Goal: Task Accomplishment & Management: Use online tool/utility

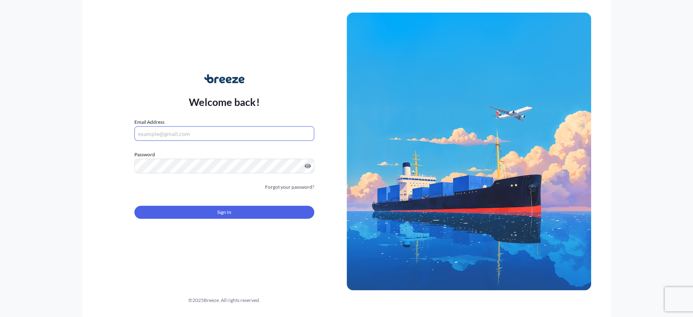
click at [197, 133] on input "Email Address" at bounding box center [223, 133] width 179 height 15
click at [73, 243] on div "Welcome back! Email Address [PERSON_NAME][EMAIL_ADDRESS][DOMAIN_NAME] Password …" at bounding box center [346, 158] width 693 height 317
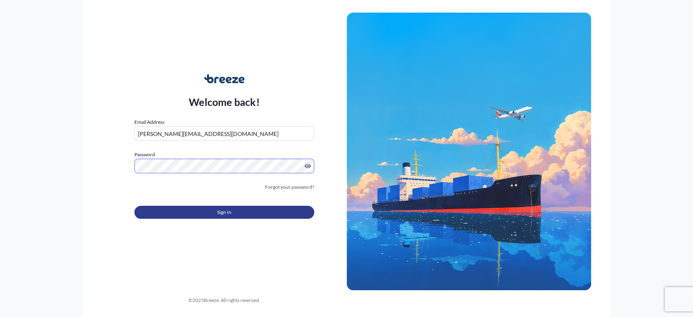
click at [169, 206] on button "Sign In" at bounding box center [223, 212] width 179 height 13
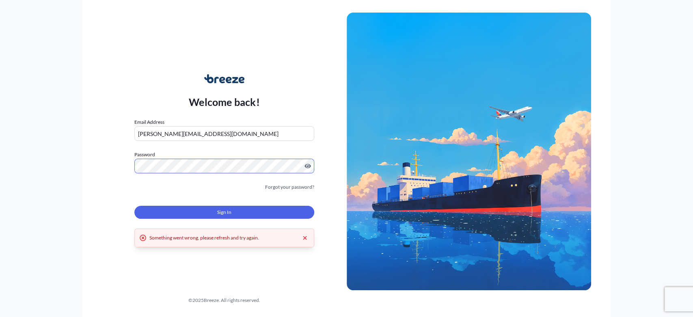
click at [126, 165] on div "Welcome back! Email Address [PERSON_NAME][EMAIL_ADDRESS][DOMAIN_NAME] Password …" at bounding box center [224, 151] width 244 height 187
click at [156, 132] on input "[PERSON_NAME][EMAIL_ADDRESS][DOMAIN_NAME]" at bounding box center [223, 133] width 179 height 15
click at [157, 132] on input "[PERSON_NAME][EMAIL_ADDRESS][DOMAIN_NAME]" at bounding box center [223, 133] width 179 height 15
paste input "m@ustraffic"
type input "[EMAIL_ADDRESS][DOMAIN_NAME]"
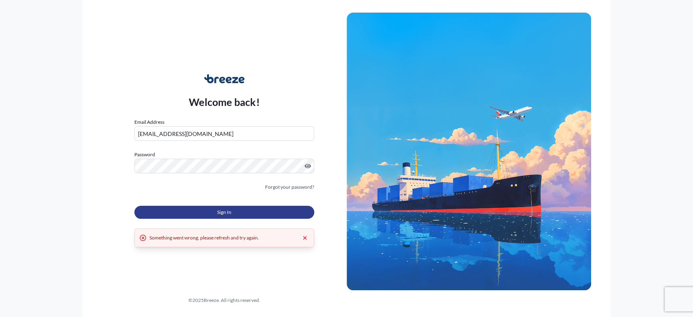
click at [191, 208] on button "Sign In" at bounding box center [223, 212] width 179 height 13
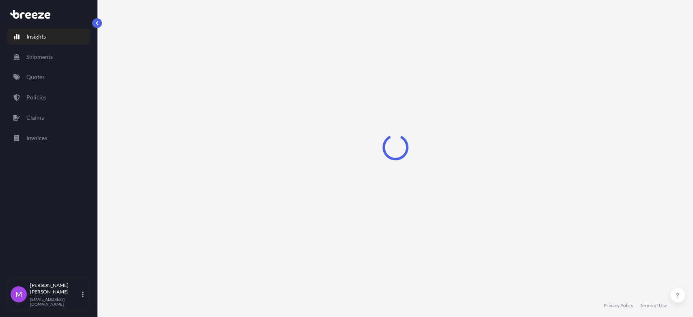
select select "2025"
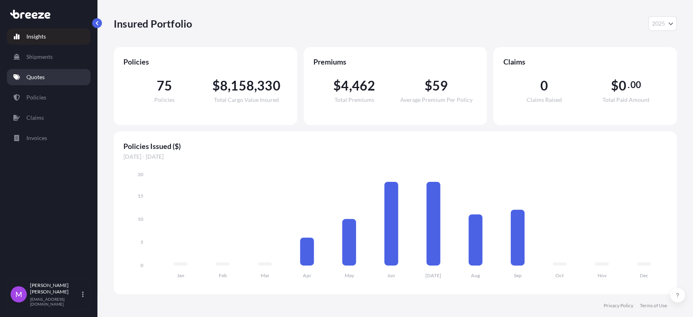
click at [46, 78] on link "Quotes" at bounding box center [49, 77] width 84 height 16
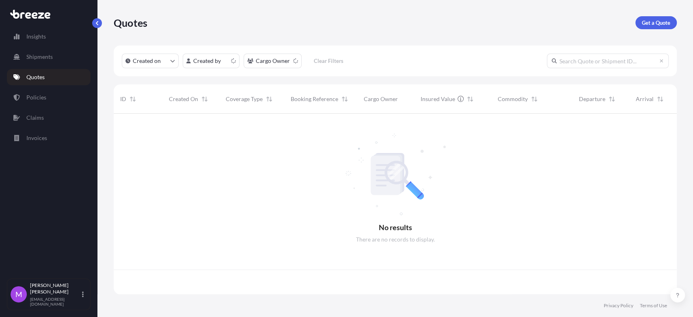
scroll to position [178, 556]
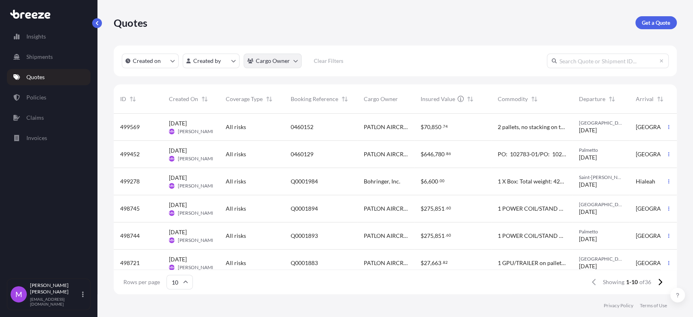
click at [294, 65] on html "Insights Shipments Quotes Policies Claims Invoices M [PERSON_NAME] [EMAIL_ADDRE…" at bounding box center [346, 158] width 693 height 317
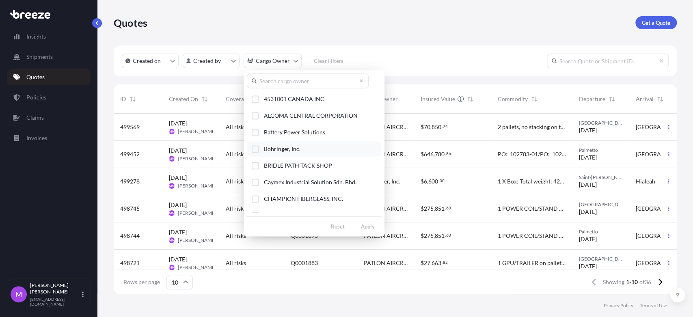
click at [255, 149] on div "Select Option" at bounding box center [255, 148] width 7 height 7
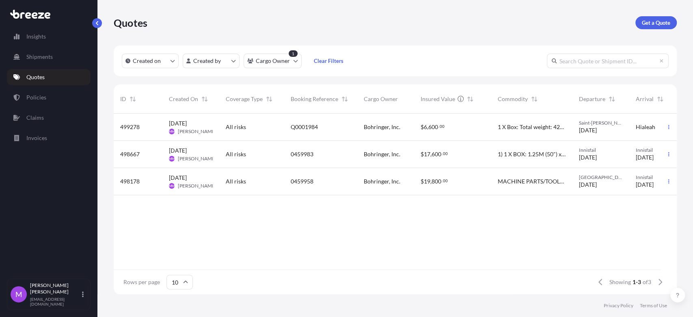
click at [399, 131] on span "Bohringer, Inc." at bounding box center [382, 127] width 37 height 8
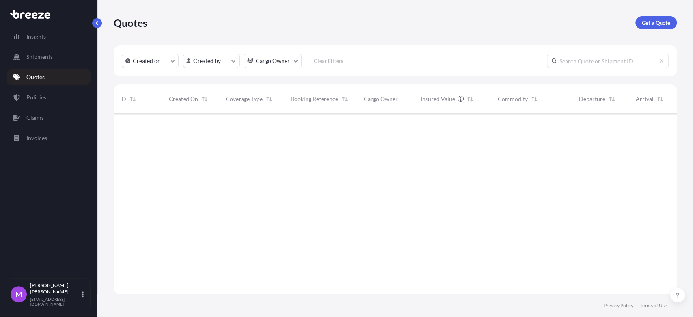
scroll to position [178, 556]
click at [292, 65] on html "Insights Shipments Quotes Policies Claims Invoices M [PERSON_NAME] [EMAIL_ADDRE…" at bounding box center [346, 158] width 693 height 317
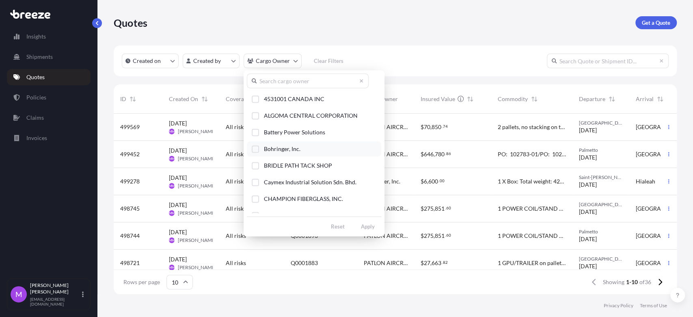
click at [260, 148] on button "Bohringer, Inc." at bounding box center [314, 148] width 134 height 15
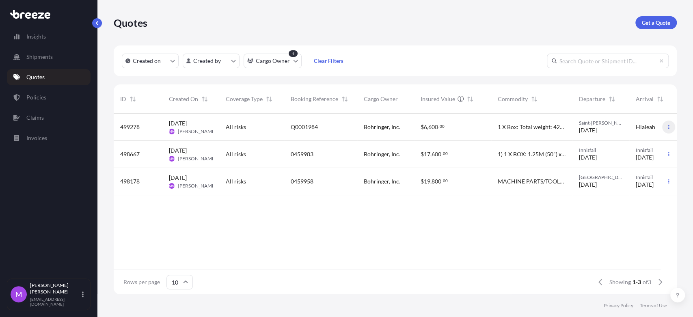
click at [669, 127] on icon "button" at bounding box center [668, 127] width 5 height 5
click at [649, 142] on p "Duplicate quote" at bounding box center [636, 143] width 41 height 8
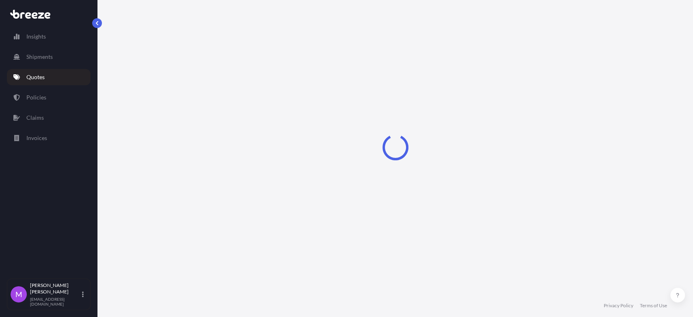
select select "Road"
select select "1"
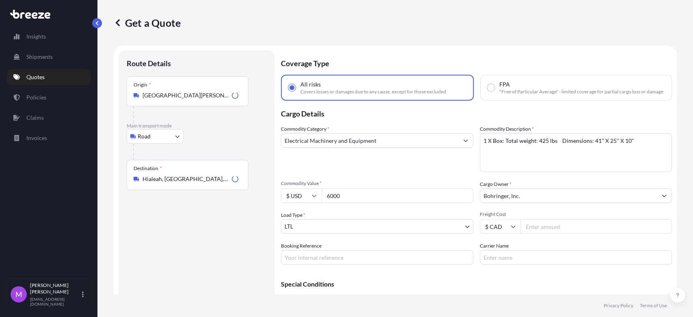
scroll to position [13, 0]
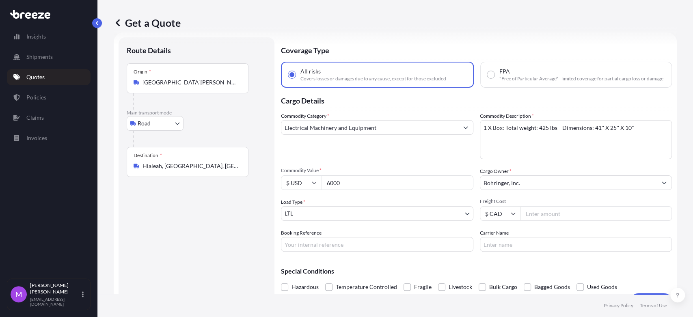
drag, startPoint x: 360, startPoint y: 191, endPoint x: 325, endPoint y: 191, distance: 35.3
click at [325, 190] on input "6000" at bounding box center [397, 182] width 152 height 15
type input "1000"
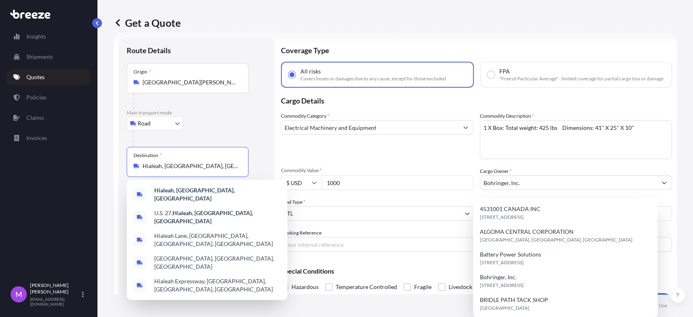
click at [132, 168] on div "Destination * [GEOGRAPHIC_DATA], [GEOGRAPHIC_DATA], [GEOGRAPHIC_DATA]" at bounding box center [188, 162] width 122 height 30
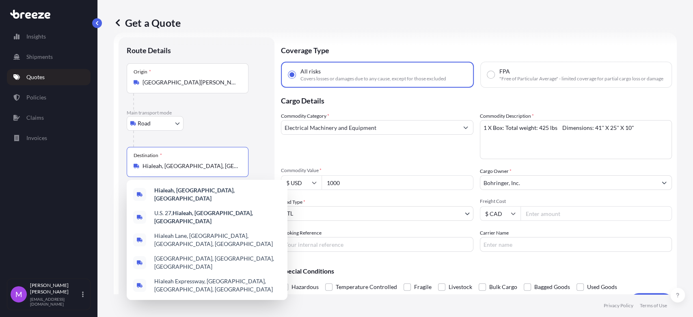
paste input "[GEOGRAPHIC_DATA]"
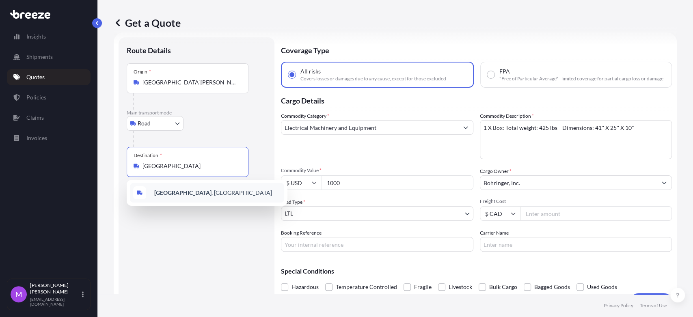
click at [202, 197] on div "[GEOGRAPHIC_DATA] , [GEOGRAPHIC_DATA]" at bounding box center [207, 192] width 154 height 19
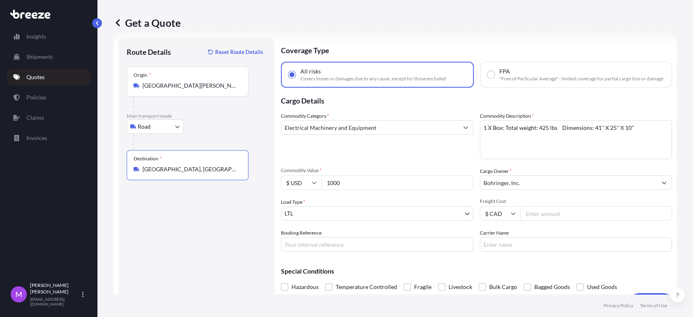
type input "[GEOGRAPHIC_DATA], [GEOGRAPHIC_DATA]"
click at [190, 223] on div "Route Details Reset Route Details Place of loading Road Road Rail Origin * [GEO…" at bounding box center [197, 173] width 140 height 256
click at [207, 214] on div "Route Details Reset Route Details Place of loading Road Road Rail Origin * [GEO…" at bounding box center [197, 173] width 140 height 256
click at [590, 144] on textarea "1 X Box: Total weight: 425 lbs Dimensions: 41'' X 25'' X 10"" at bounding box center [576, 139] width 192 height 39
paste textarea "35 lbs Dimensions: 16.5'' X 13.5'' X 4" alue of Goods $ 1,000.00"
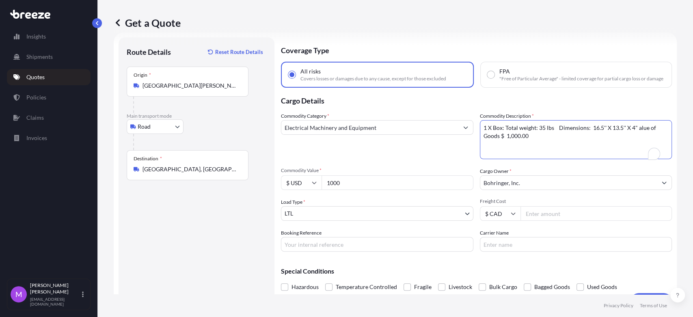
click at [579, 142] on textarea "1 X Box: Total weight: 425 lbs Dimensions: 41'' X 25'' X 10"" at bounding box center [576, 139] width 192 height 39
drag, startPoint x: 526, startPoint y: 147, endPoint x: 477, endPoint y: 145, distance: 49.2
click at [480, 145] on textarea "1 X Box: Total weight: 425 lbs Dimensions: 41'' X 25'' X 10"" at bounding box center [576, 139] width 192 height 39
drag, startPoint x: 630, startPoint y: 134, endPoint x: 668, endPoint y: 138, distance: 38.4
click at [668, 138] on form "Route Details Reset Route Details Place of loading Road Road Rail Origin * [GEO…" at bounding box center [395, 173] width 563 height 282
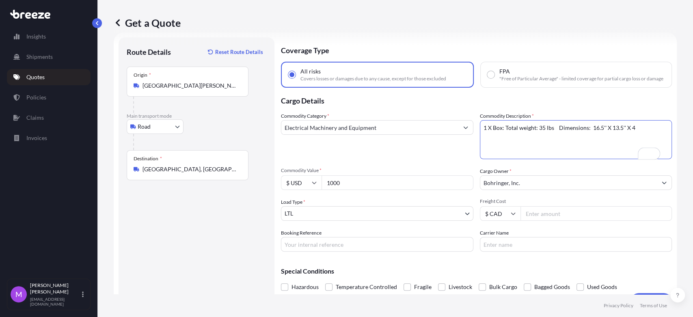
type textarea "1 X Box: Total weight: 35 lbs Dimensions: 16.5'' X 13.5'' X 4"
click at [232, 248] on div "Route Details Reset Route Details Place of loading Road Road Rail Origin * [GEO…" at bounding box center [197, 173] width 140 height 256
click at [324, 251] on input "Booking Reference" at bounding box center [377, 244] width 192 height 15
click at [308, 247] on input "Booking Reference" at bounding box center [377, 244] width 192 height 15
paste input "Q0002067"
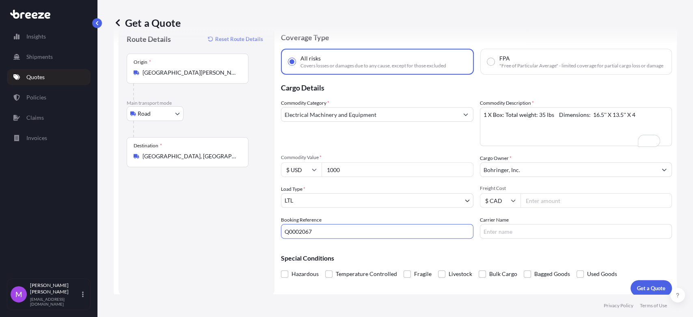
scroll to position [38, 0]
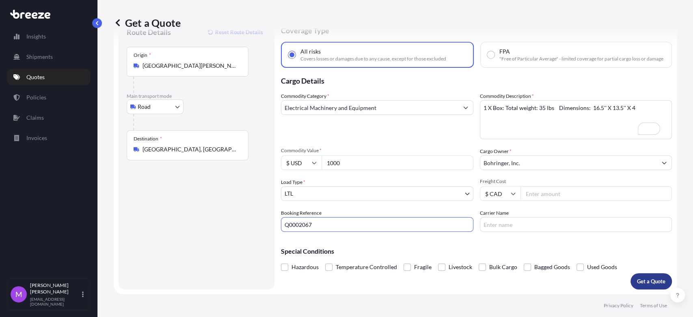
type input "Q0002067"
click at [639, 282] on p "Get a Quote" at bounding box center [651, 281] width 28 height 8
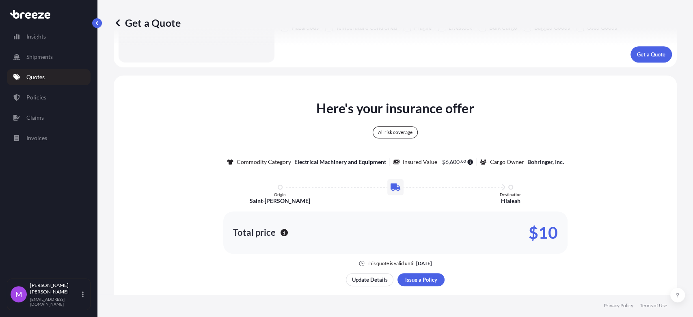
scroll to position [0, 0]
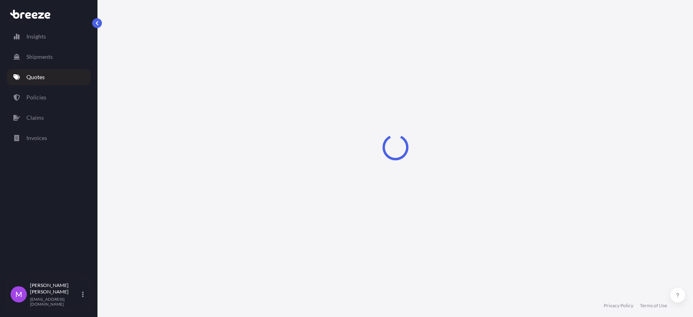
select select "Road"
select select "1"
